Goal: Browse casually

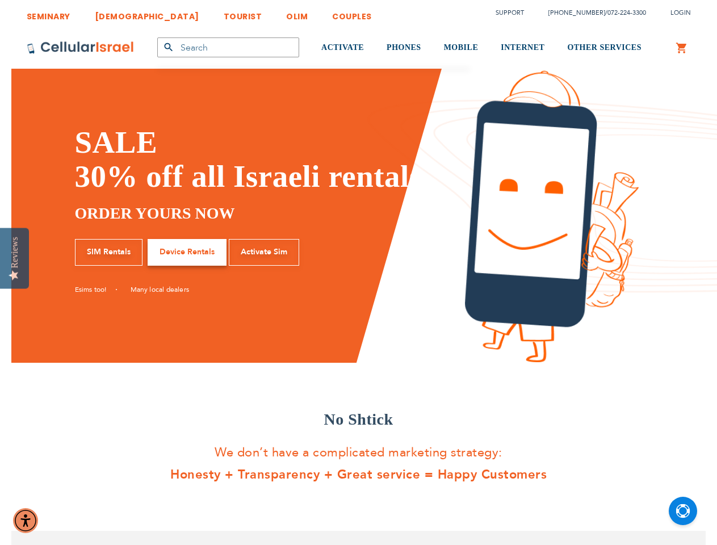
click at [358, 272] on div "No Asterisks No Hidden Fees No Surprises, EVER Israeli phone service you can tr…" at bounding box center [261, 228] width 373 height 318
click at [26, 520] on img "Accessibility Menu" at bounding box center [25, 520] width 25 height 25
